Goal: Check status

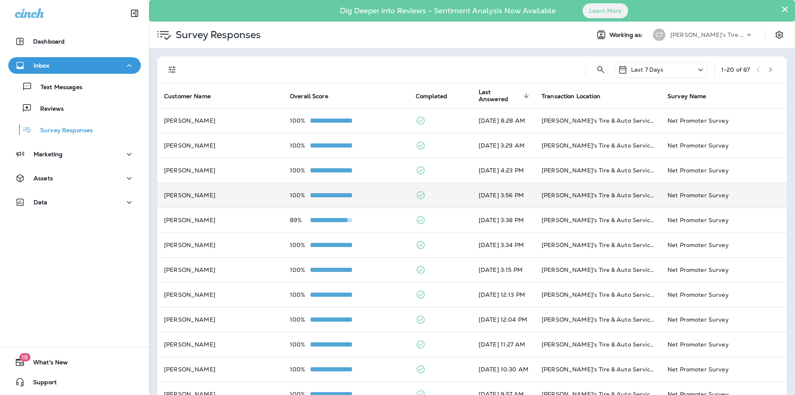
click at [366, 195] on div "100%" at bounding box center [346, 195] width 113 height 7
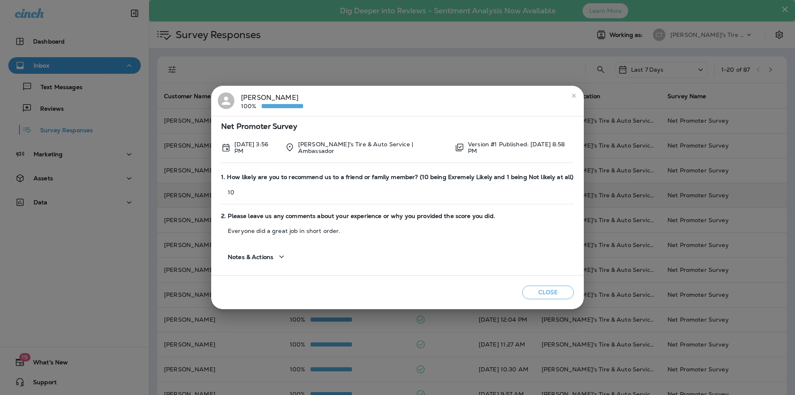
click at [574, 96] on icon "close" at bounding box center [574, 96] width 4 height 4
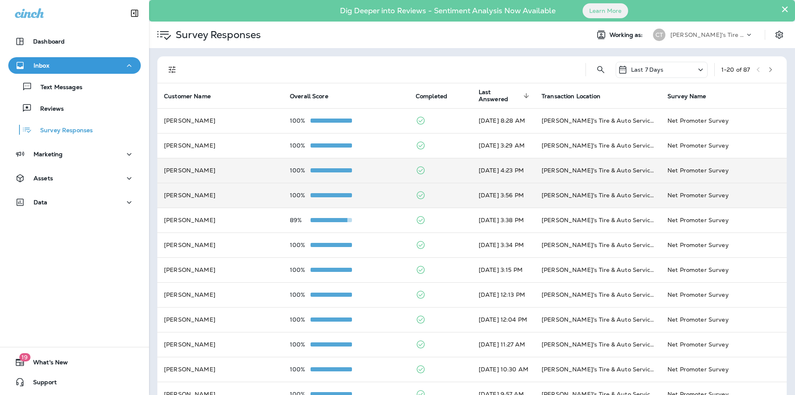
click at [375, 166] on td "100%" at bounding box center [346, 170] width 126 height 25
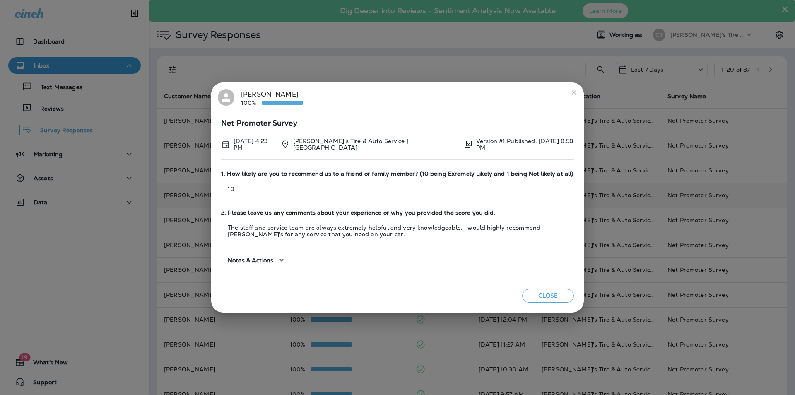
click at [575, 94] on icon "close" at bounding box center [573, 92] width 7 height 7
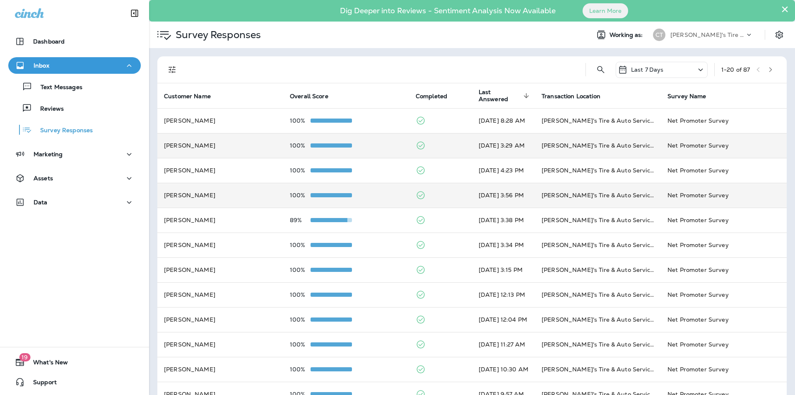
click at [371, 147] on div "100%" at bounding box center [346, 145] width 113 height 7
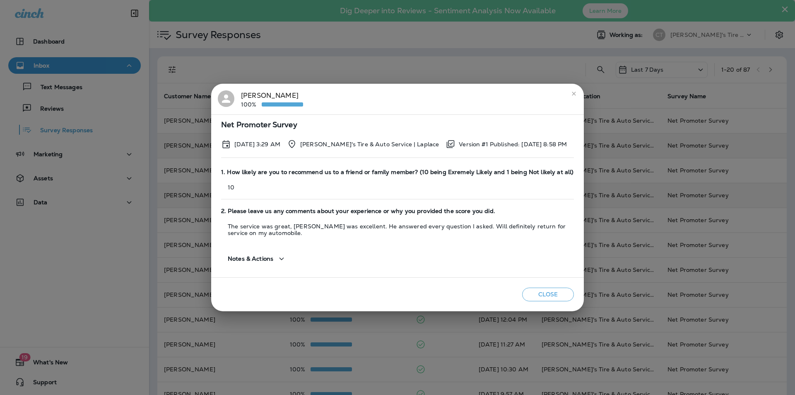
click at [430, 291] on div "Close" at bounding box center [397, 294] width 373 height 34
click at [572, 92] on icon "close" at bounding box center [573, 93] width 7 height 7
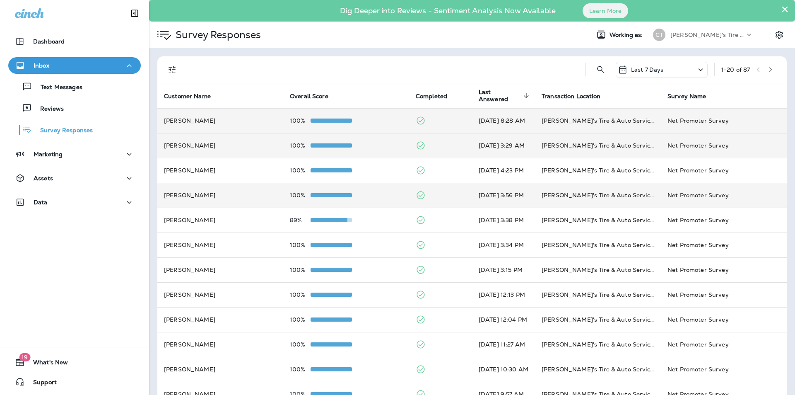
click at [366, 118] on div "100%" at bounding box center [346, 120] width 113 height 7
